Goal: Register for event/course

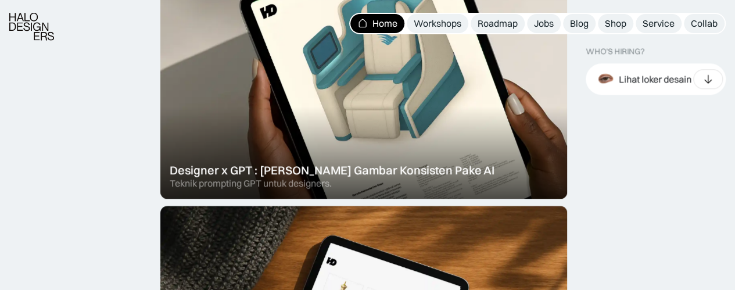
scroll to position [510, 0]
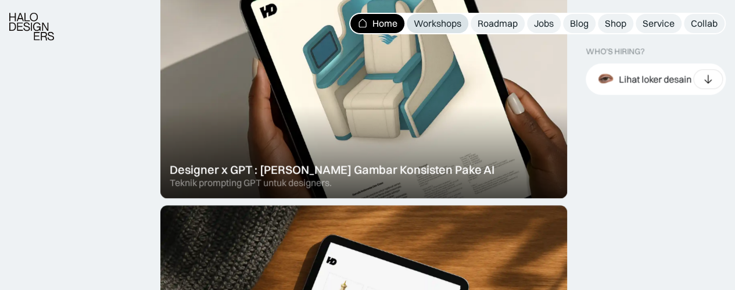
click at [428, 26] on div "Workshops" at bounding box center [438, 23] width 48 height 12
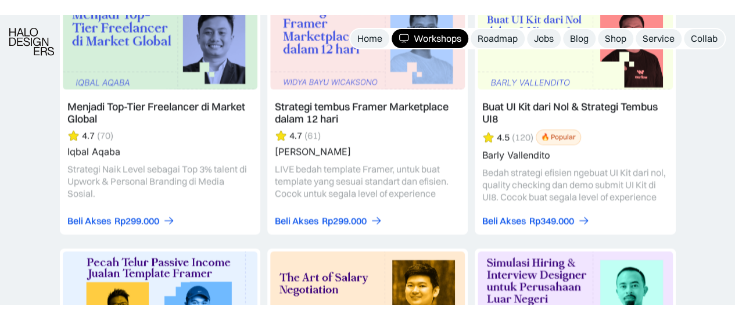
scroll to position [1982, 0]
